Goal: Task Accomplishment & Management: Use online tool/utility

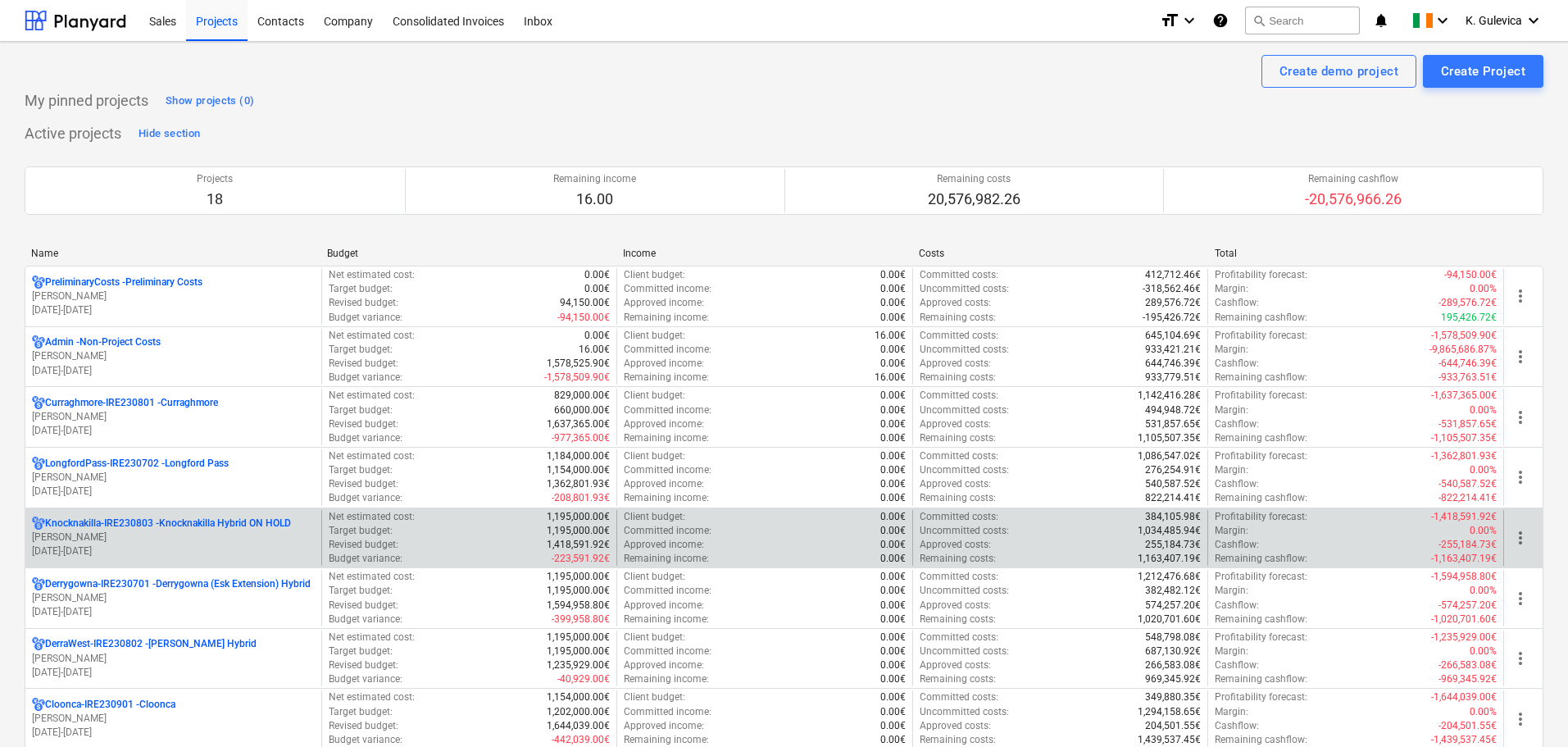
click at [235, 529] on p "Knocknakilla-IRE230803 - Knocknakilla Hybrid ON HOLD" at bounding box center [169, 524] width 246 height 14
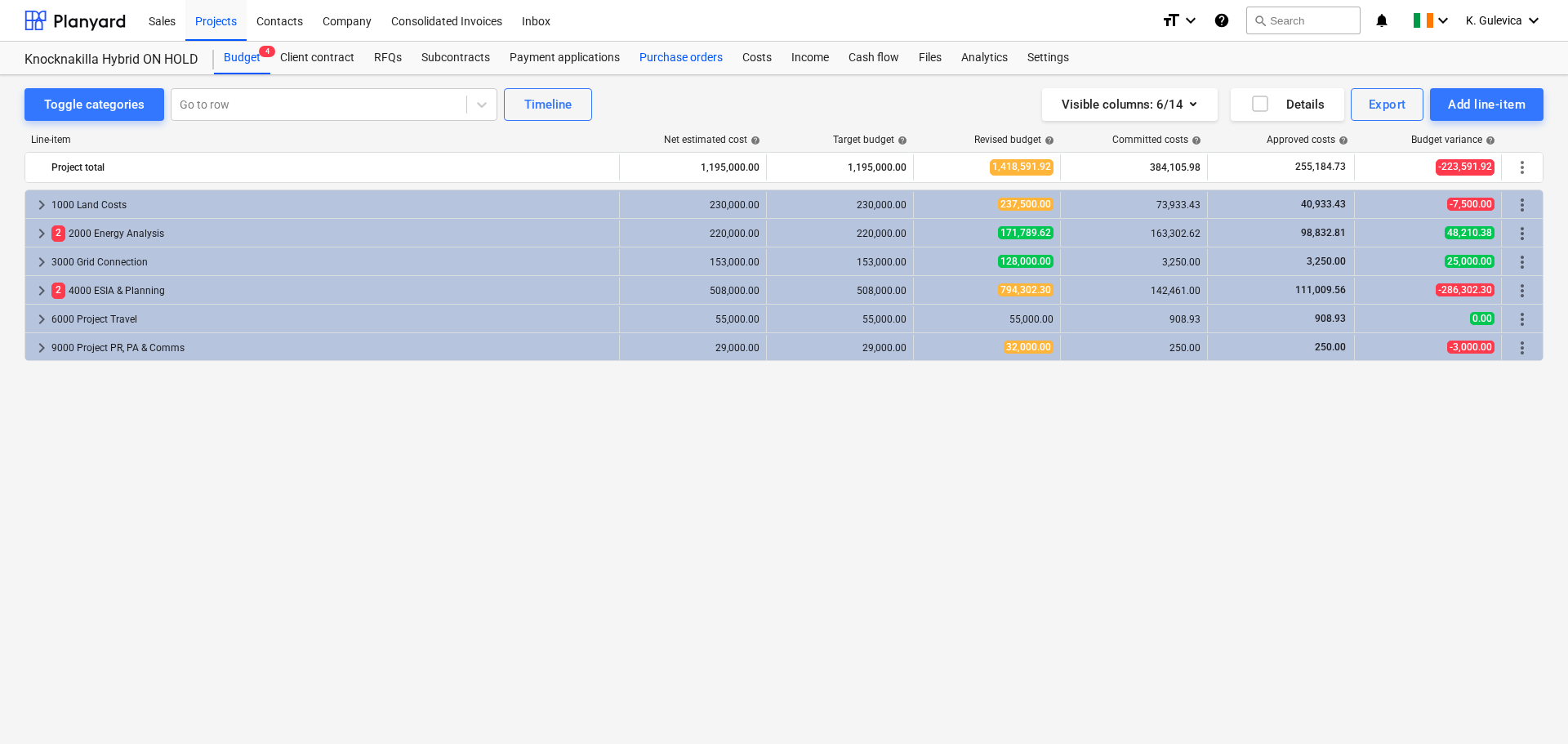
click at [674, 51] on div "Purchase orders" at bounding box center [681, 58] width 103 height 33
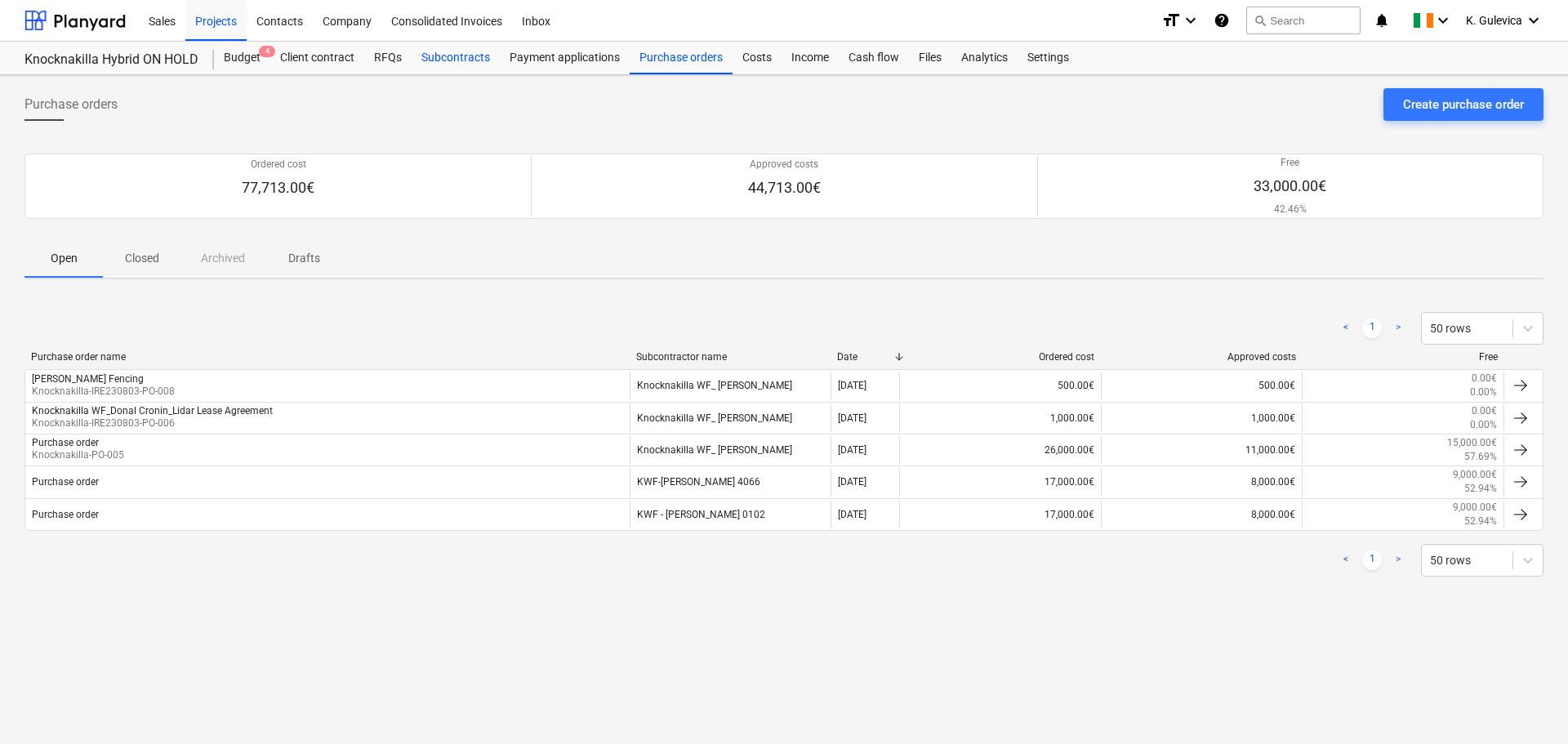
click at [442, 58] on div "Subcontracts" at bounding box center [455, 58] width 88 height 33
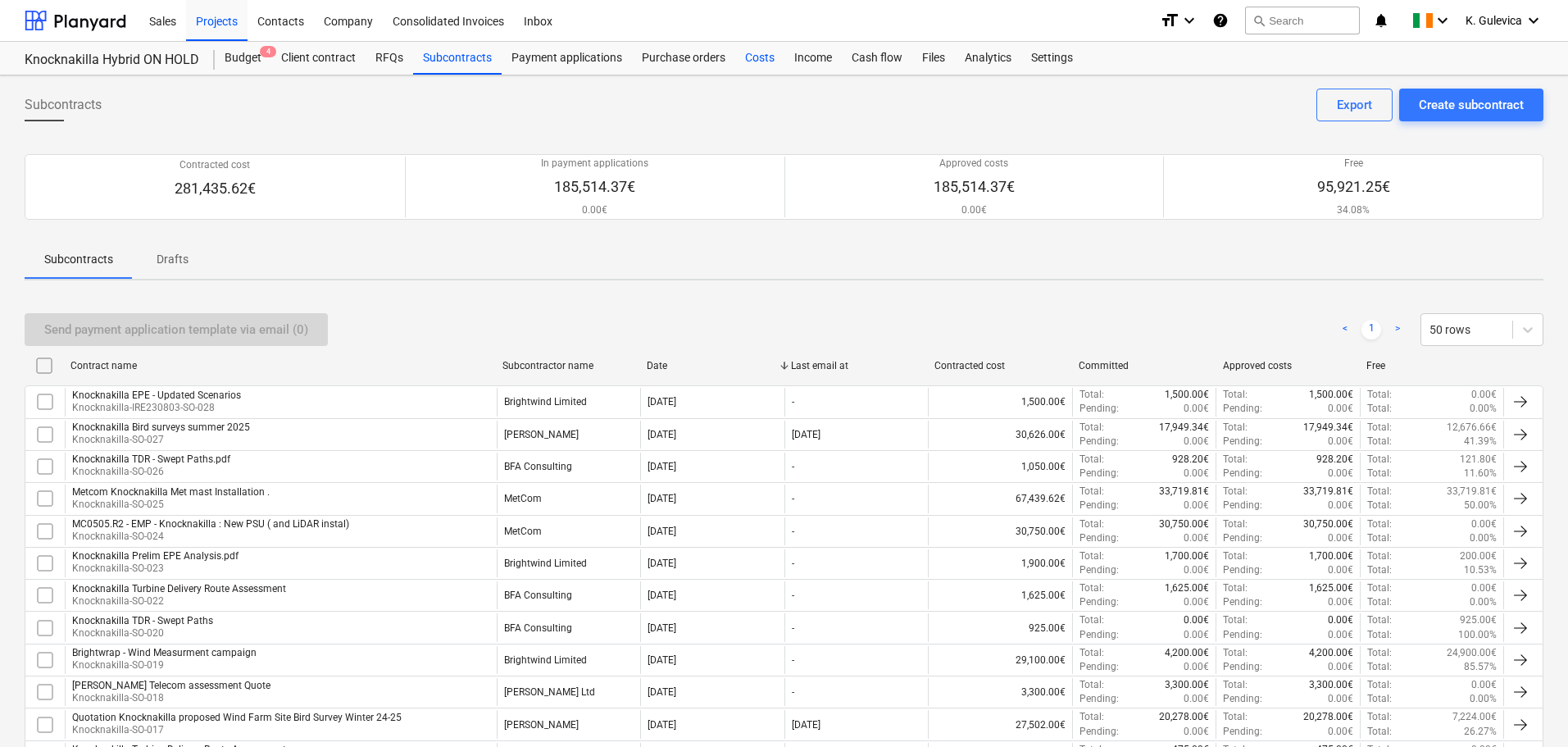
click at [749, 57] on div "Costs" at bounding box center [759, 58] width 49 height 33
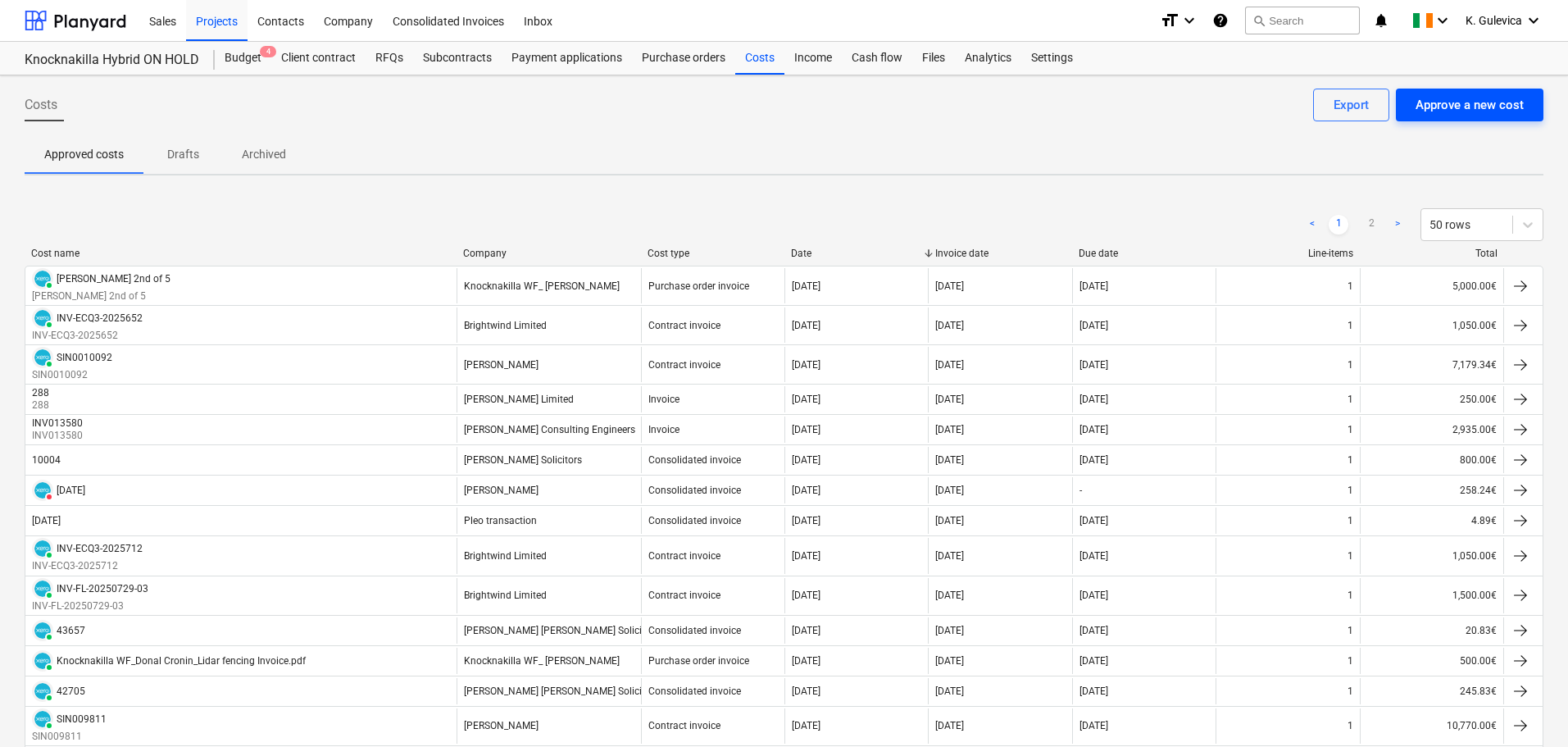
click at [1448, 105] on div "Approve a new cost" at bounding box center [1469, 105] width 108 height 21
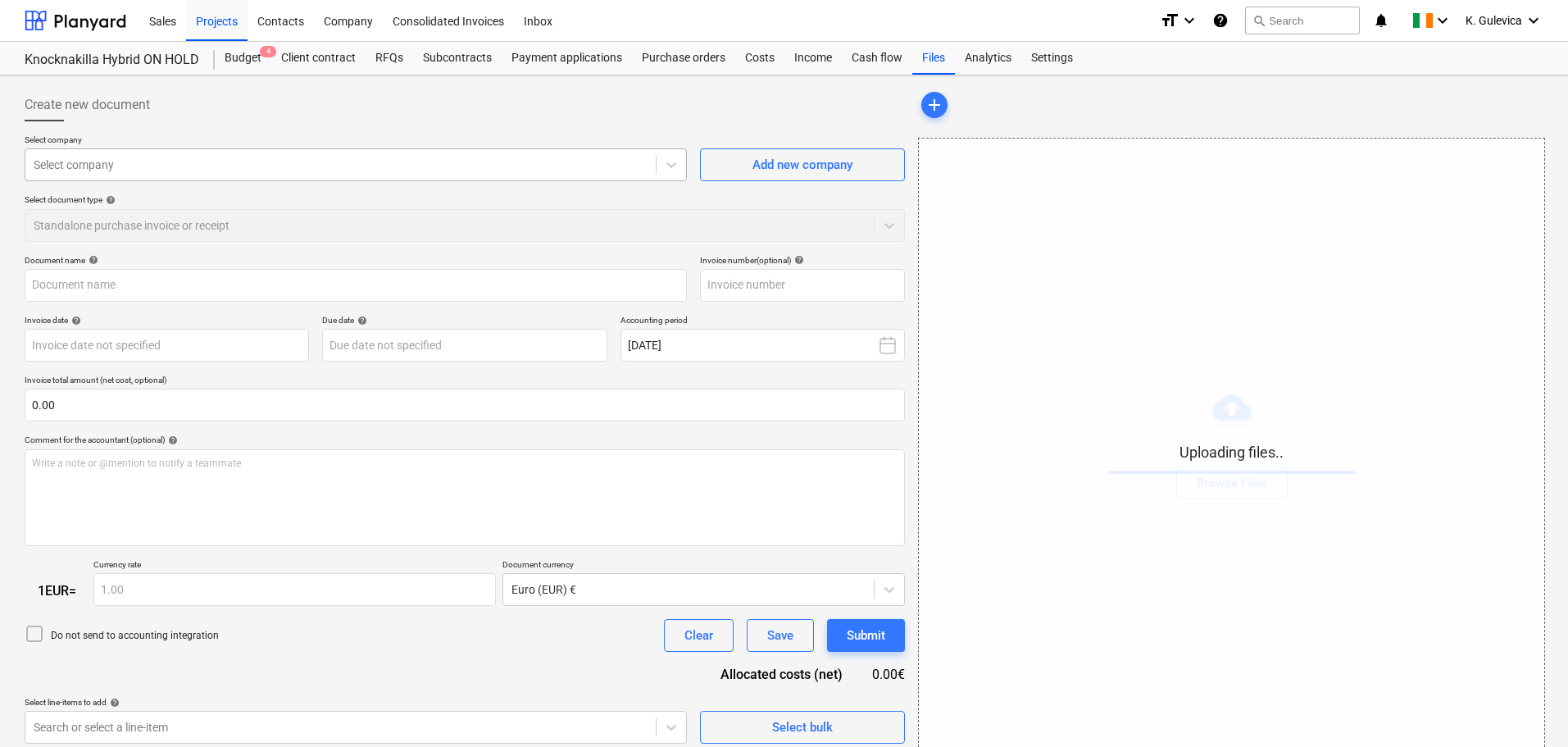
click at [458, 165] on div at bounding box center [341, 165] width 614 height 16
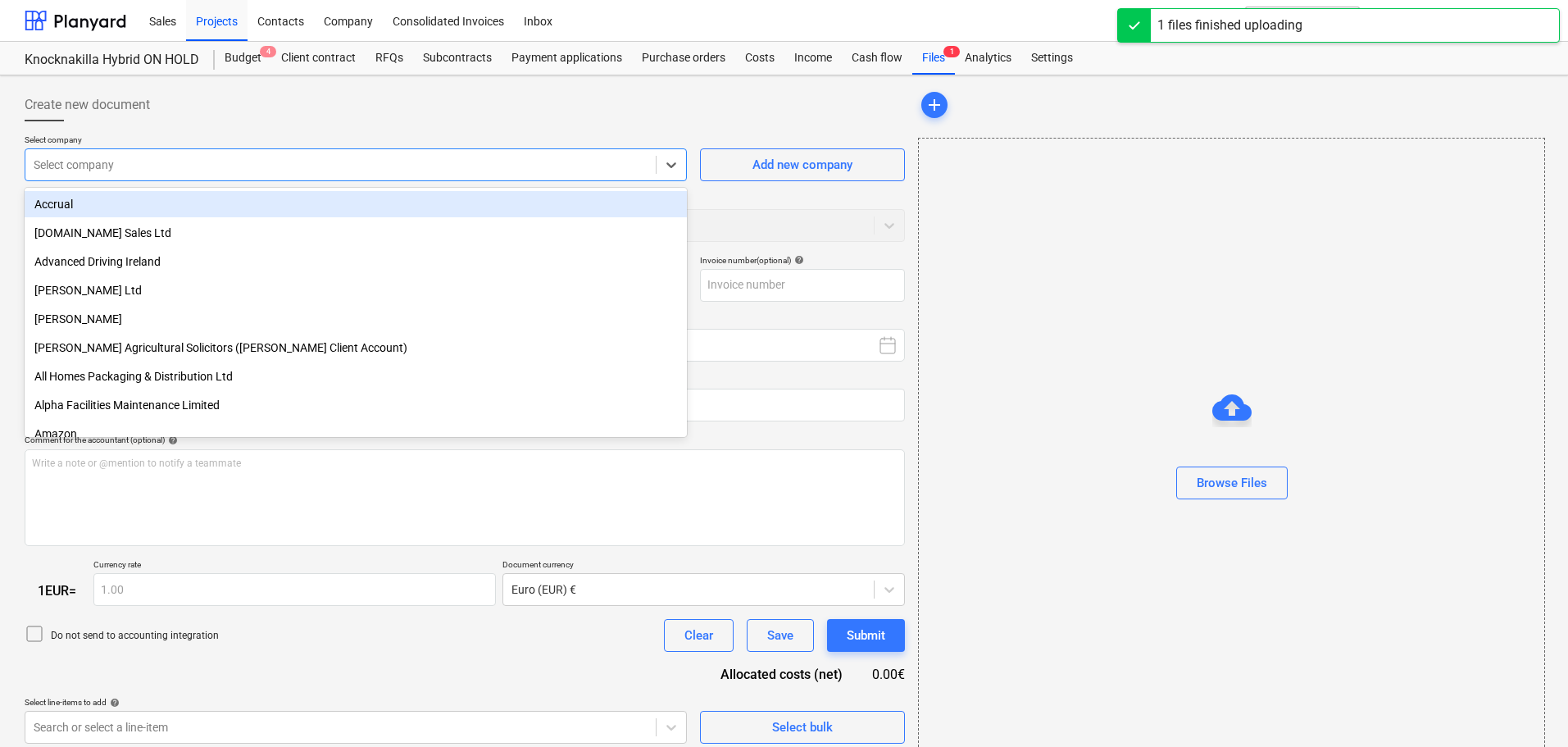
type input "Invoice INV-ECQ3-2025841.pdf"
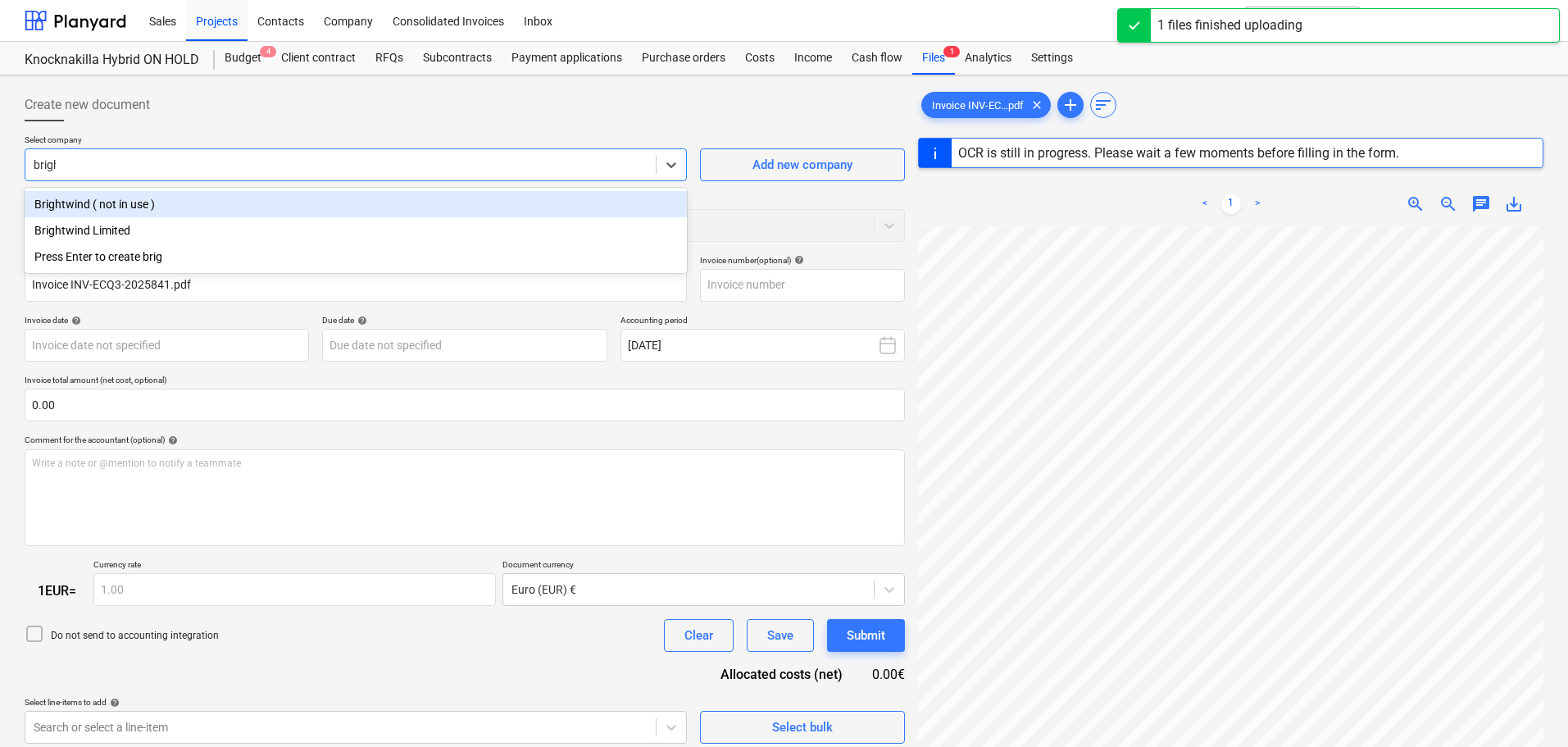
type input "bright"
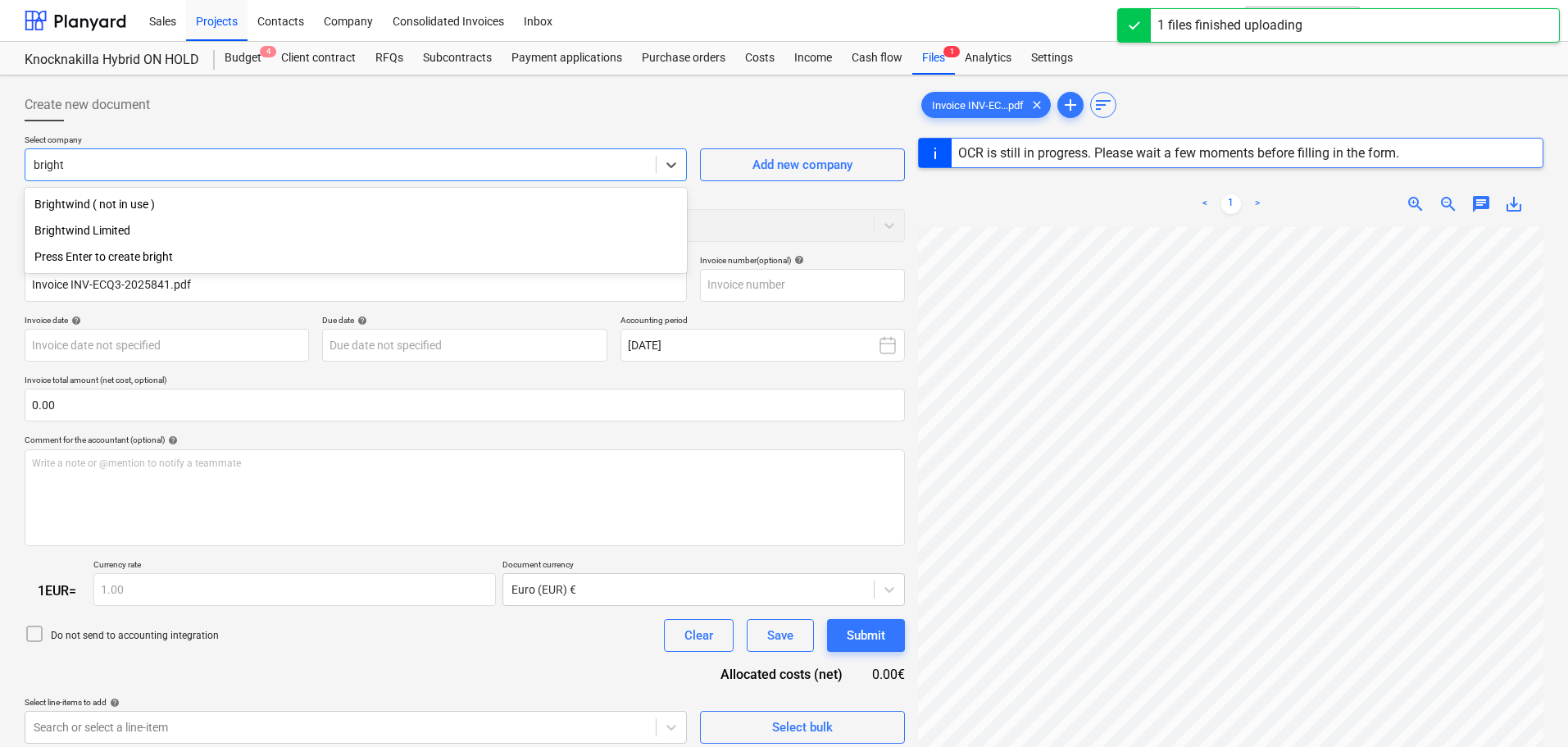
click at [127, 234] on div "Brightwind Limited" at bounding box center [356, 230] width 662 height 26
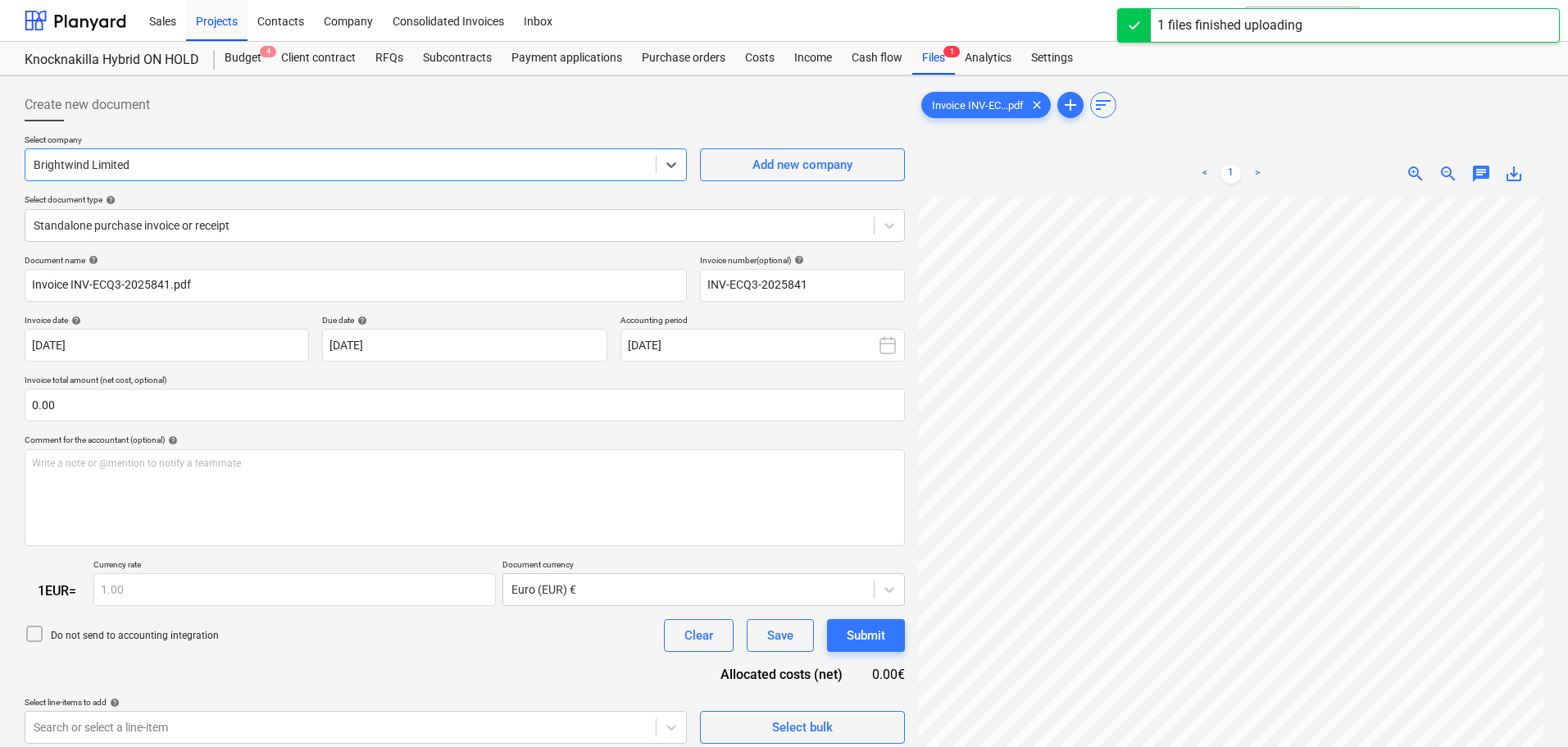
type input "INV-ECQ3-2025841"
type input "[DATE]"
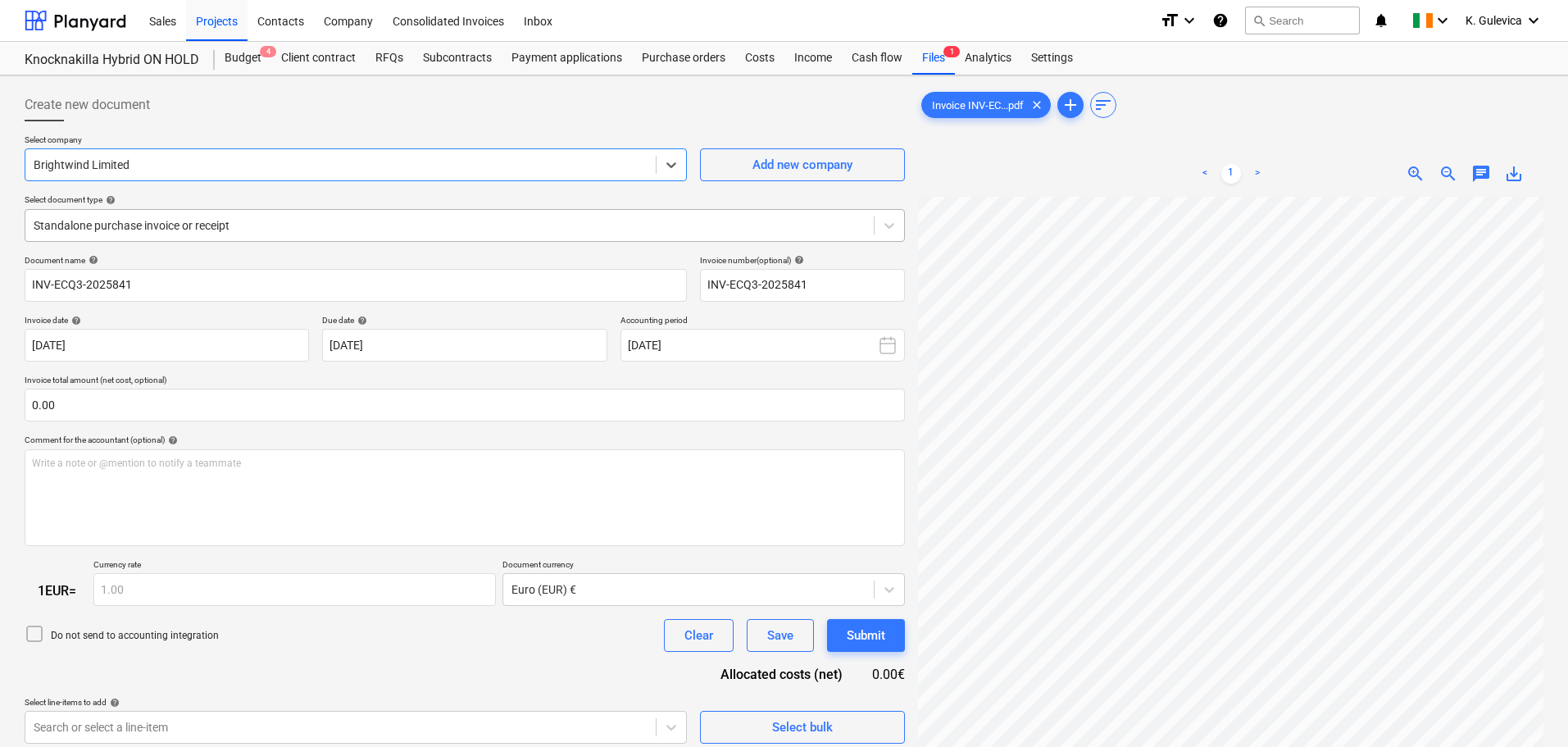
click at [136, 222] on div at bounding box center [450, 226] width 832 height 16
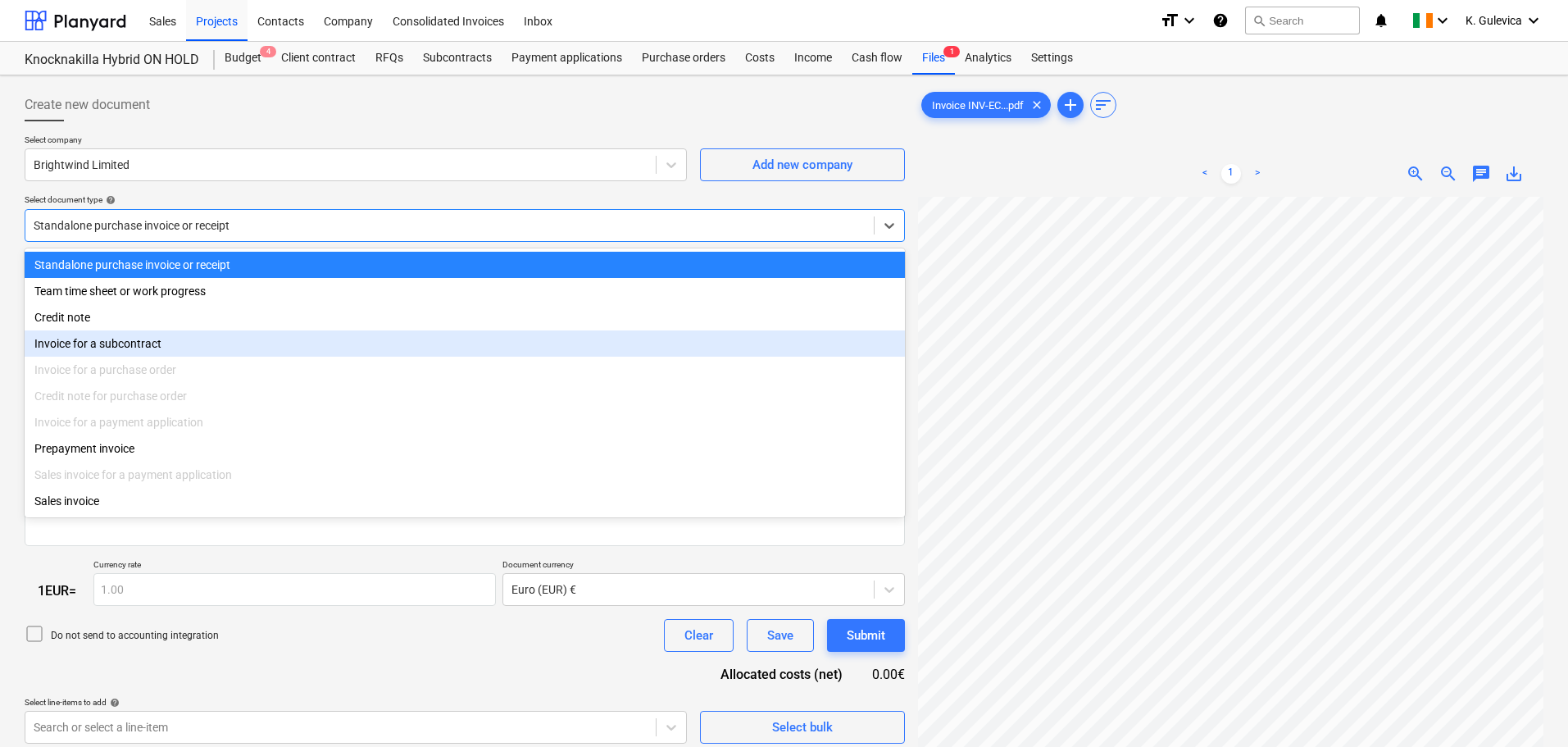
click at [127, 344] on div "Invoice for a subcontract" at bounding box center [465, 343] width 880 height 26
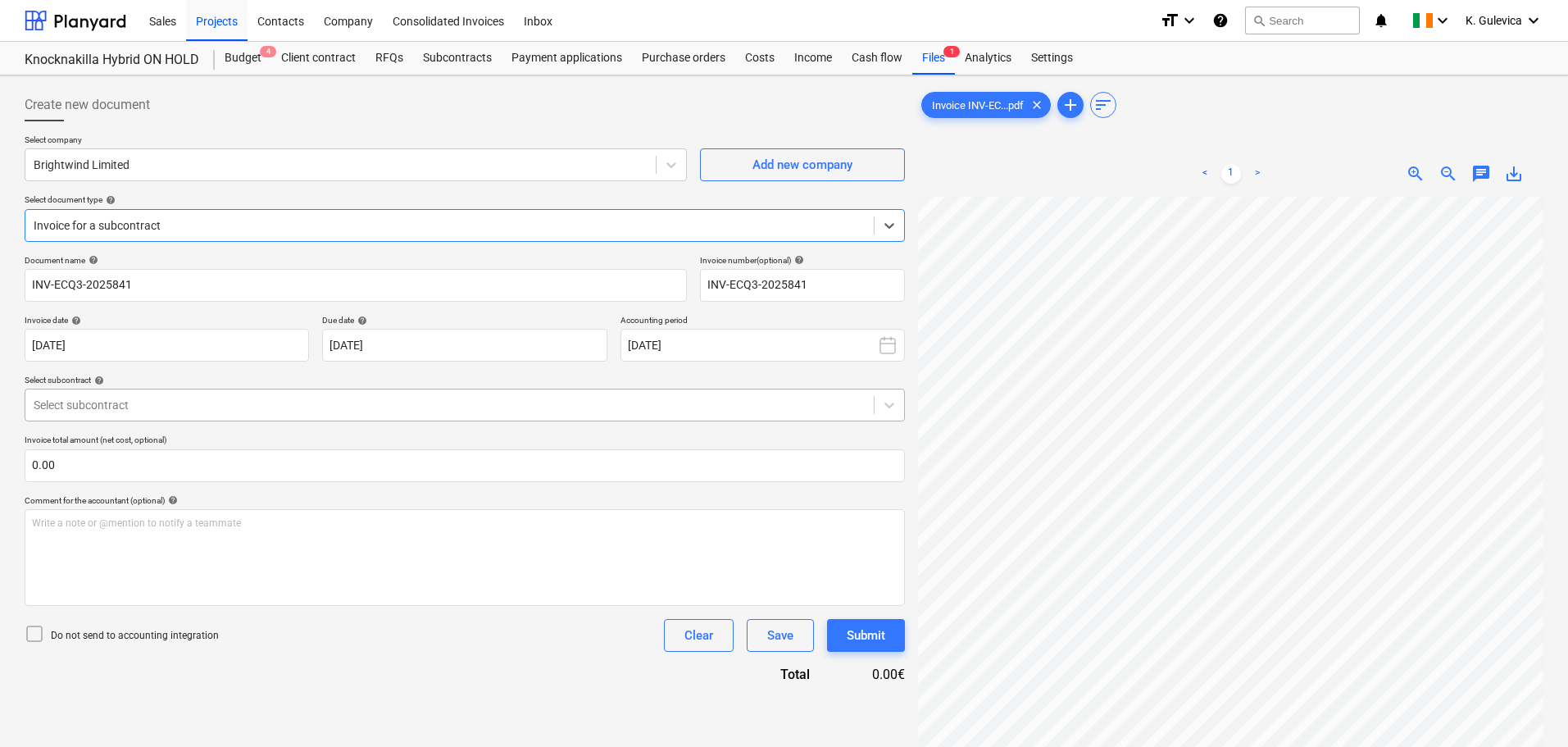
click at [235, 394] on div "Select subcontract" at bounding box center [449, 405] width 848 height 23
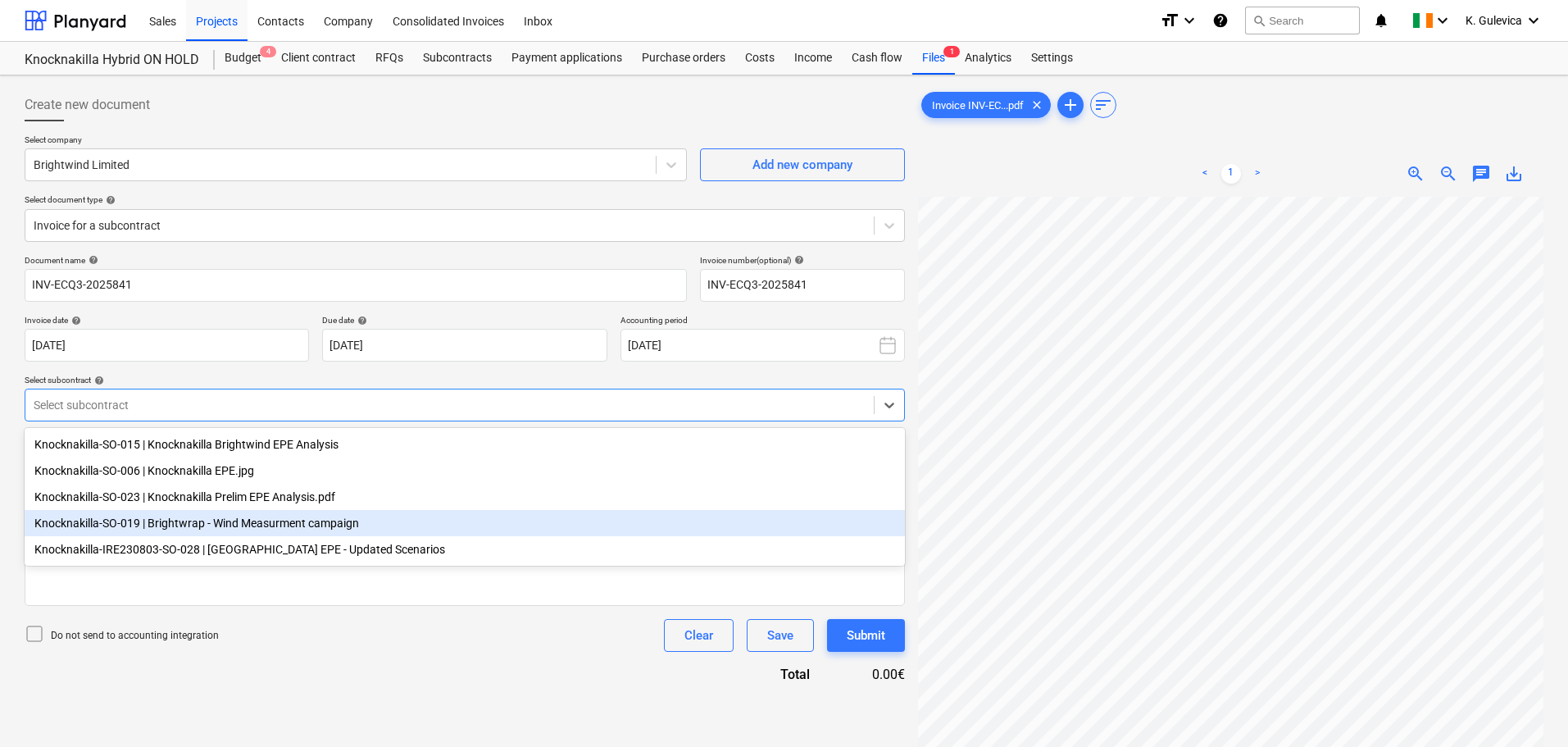
click at [255, 523] on div "Knocknakilla-SO-019 | Brightwrap - Wind Measurment campaign" at bounding box center [465, 523] width 880 height 26
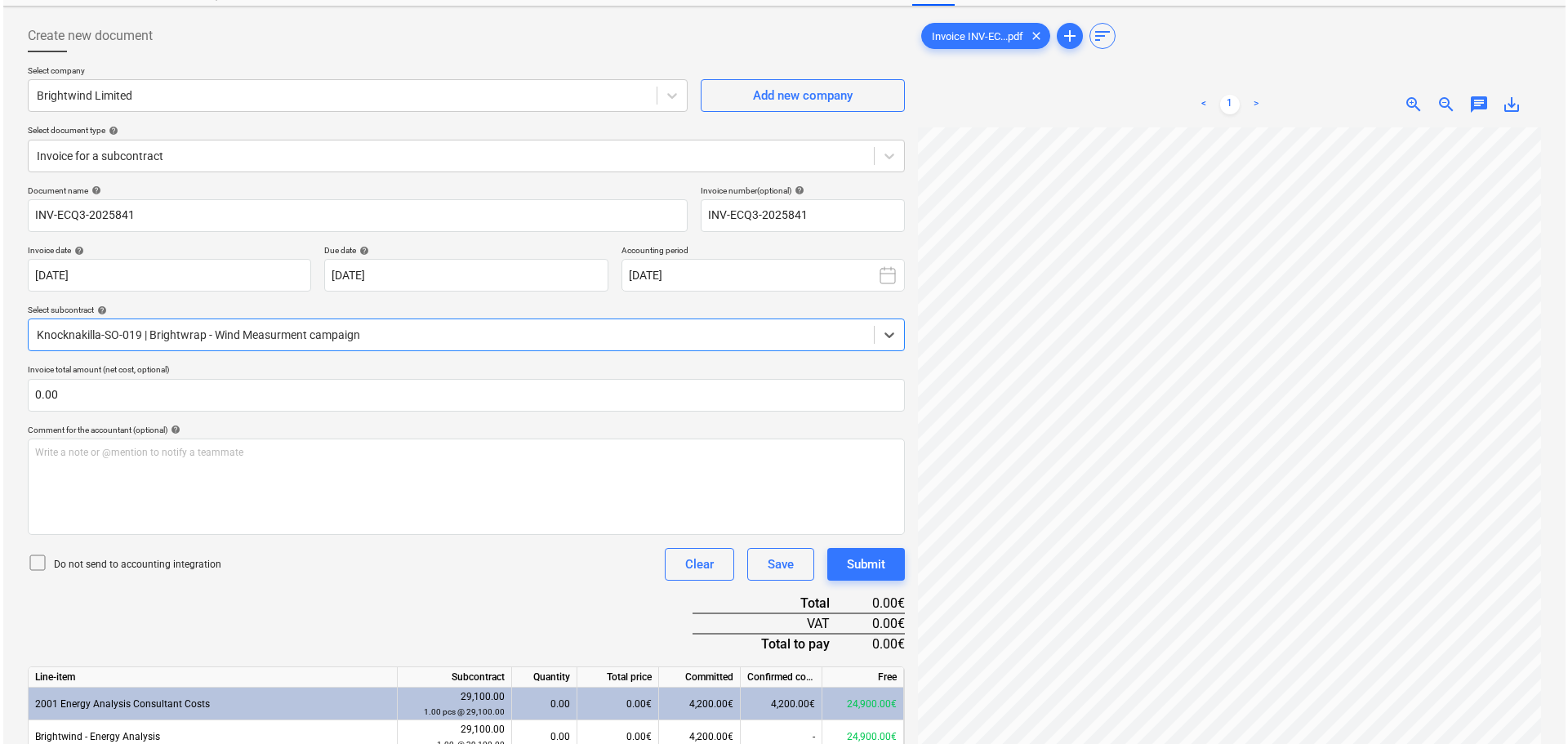
scroll to position [164, 0]
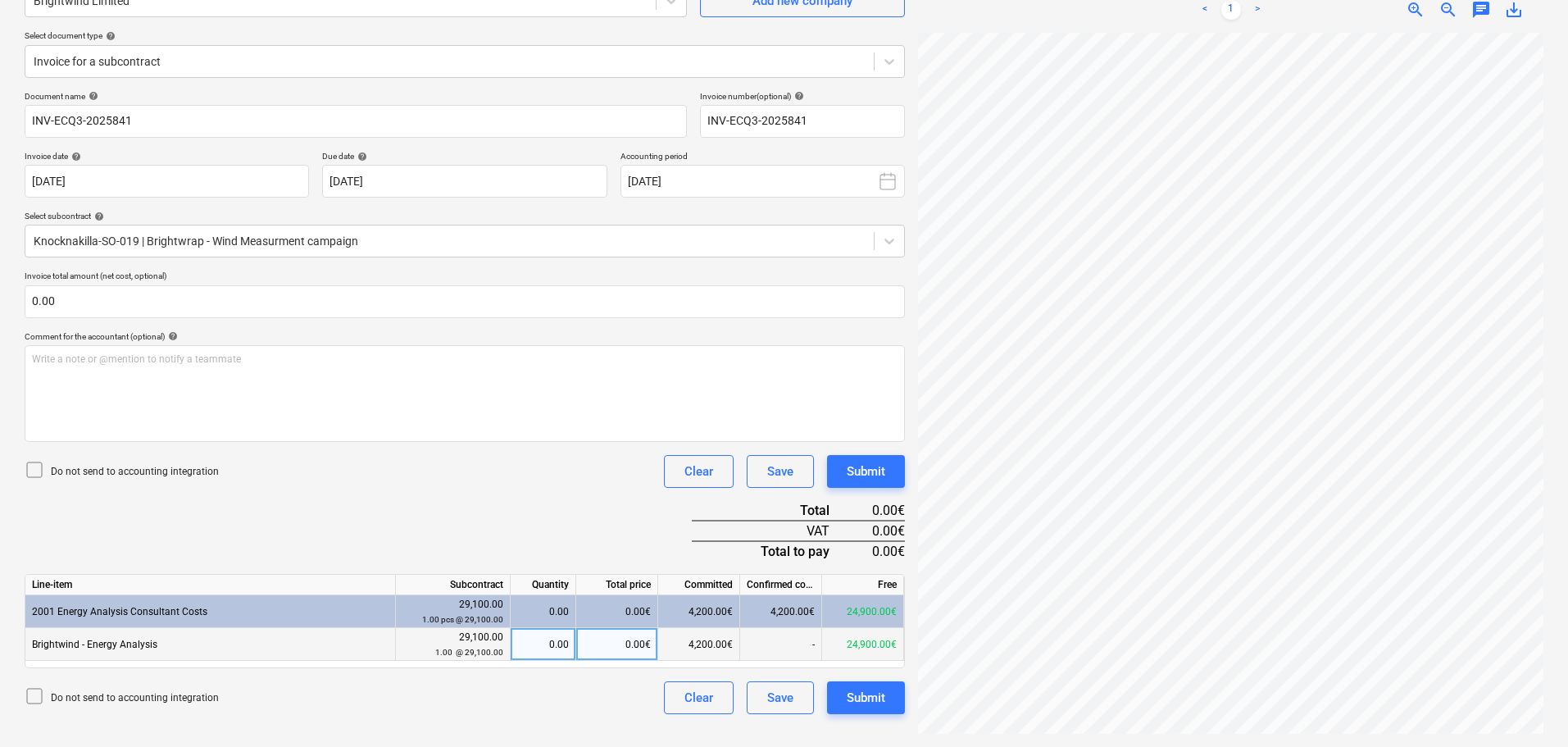
click at [619, 644] on div "0.00€" at bounding box center [617, 644] width 82 height 33
type input "1050"
click at [868, 710] on button "Submit" at bounding box center [865, 698] width 78 height 33
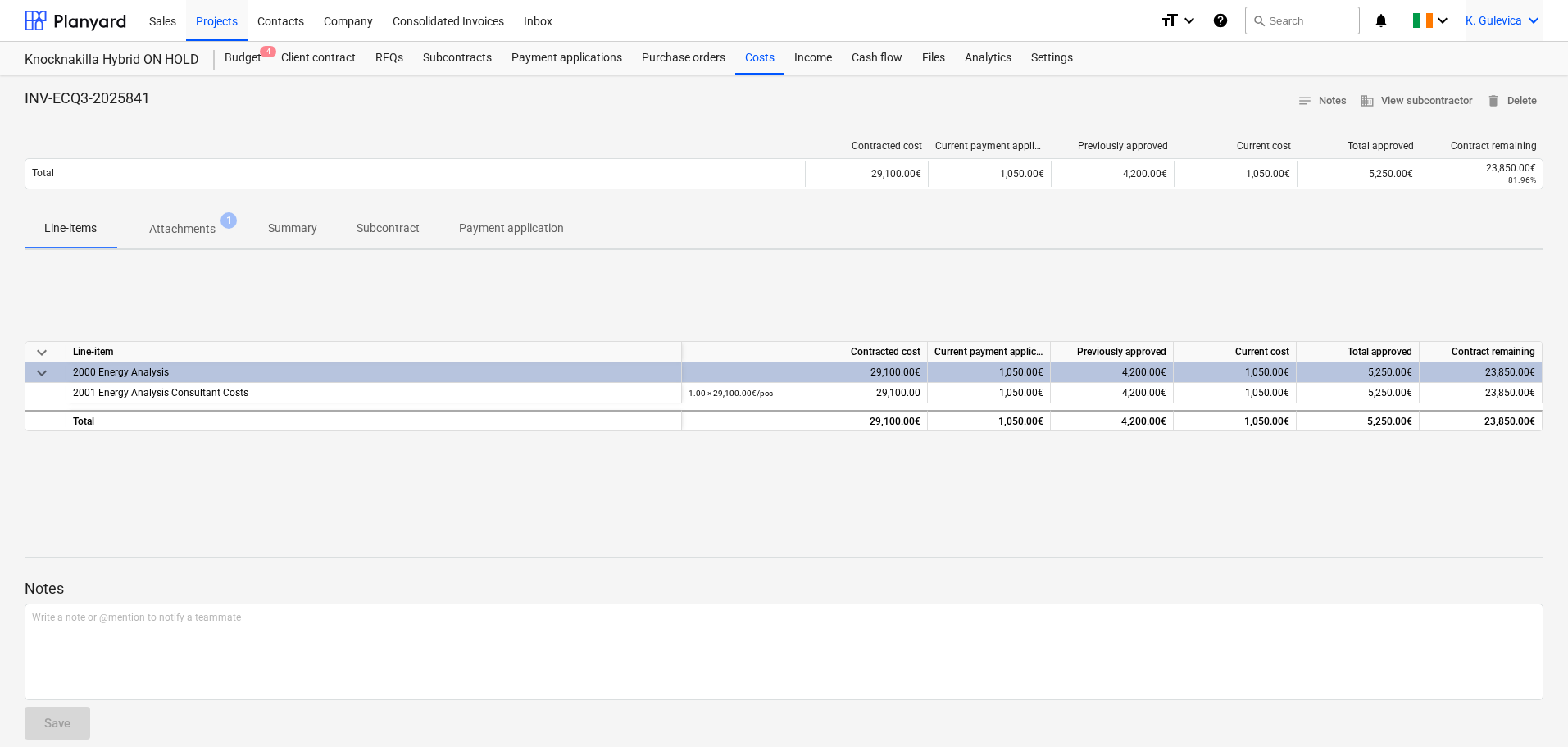
click at [1484, 20] on span "K. Gulevica" at bounding box center [1493, 21] width 56 height 13
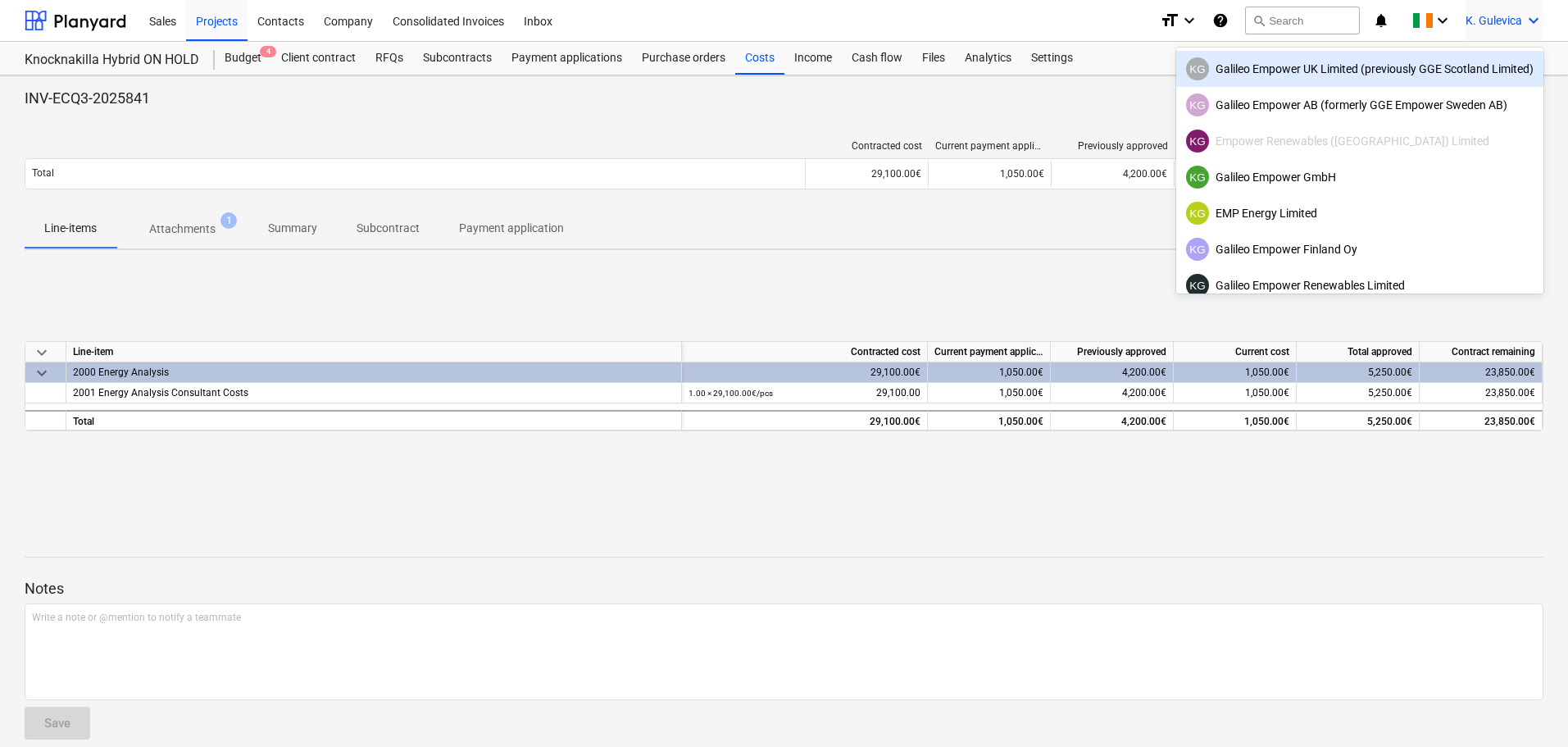
click at [1368, 73] on div "KG Galileo Empower UK Limited (previously GGE Scotland Limited)" at bounding box center [1360, 69] width 348 height 23
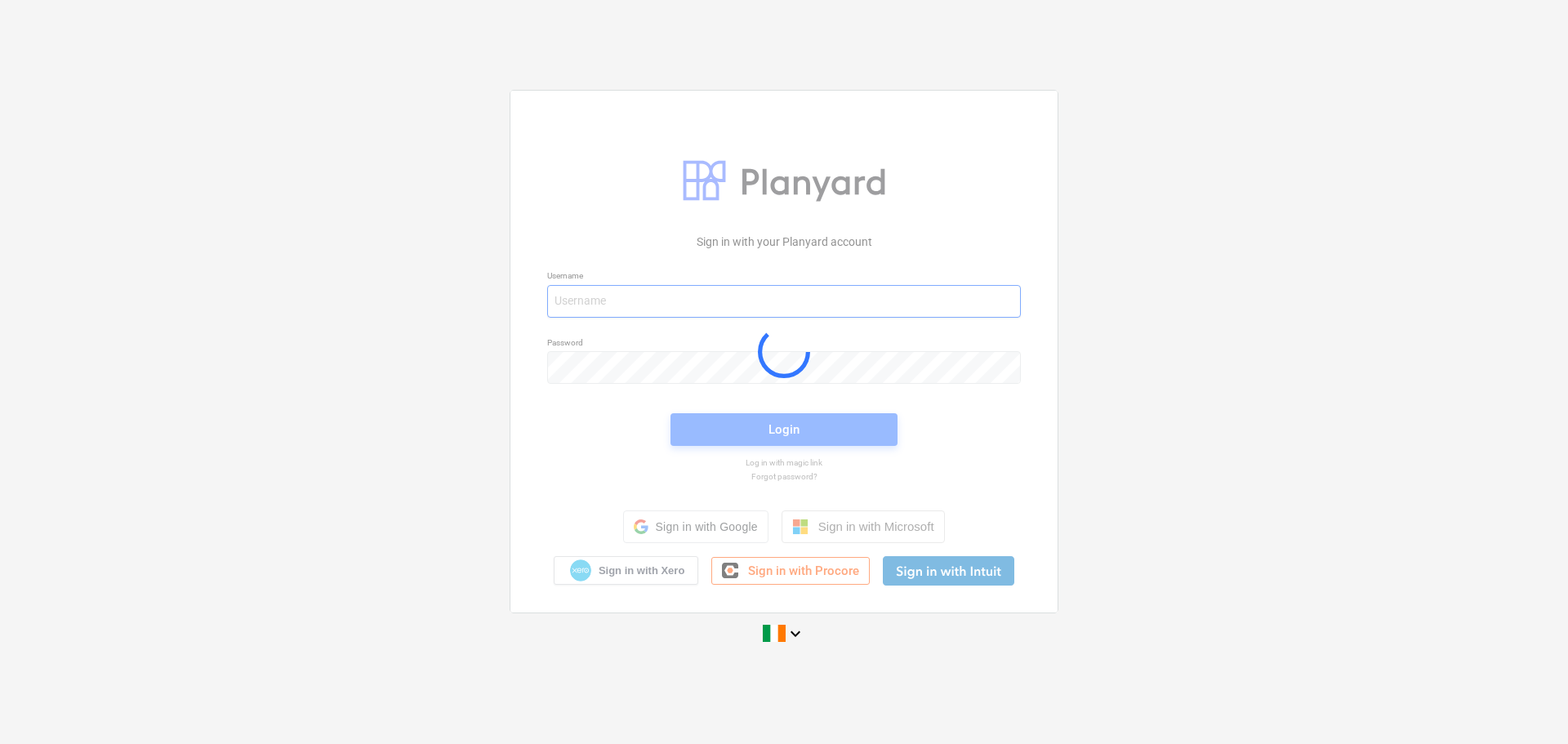
type input "[EMAIL_ADDRESS][DOMAIN_NAME]"
